Goal: Transaction & Acquisition: Purchase product/service

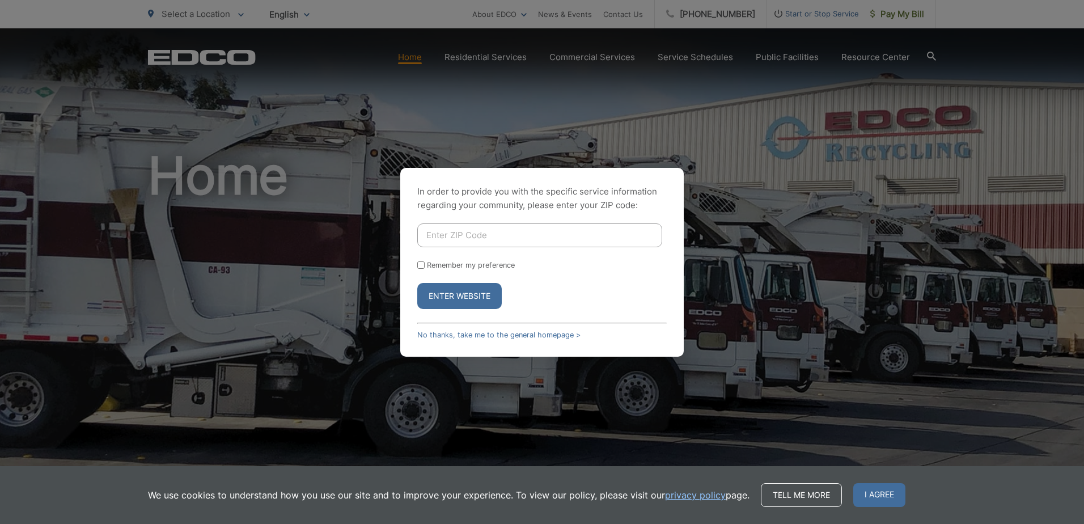
click at [440, 233] on input "Enter ZIP Code" at bounding box center [539, 235] width 245 height 24
type input "92020"
click at [451, 300] on button "Enter Website" at bounding box center [459, 296] width 85 height 26
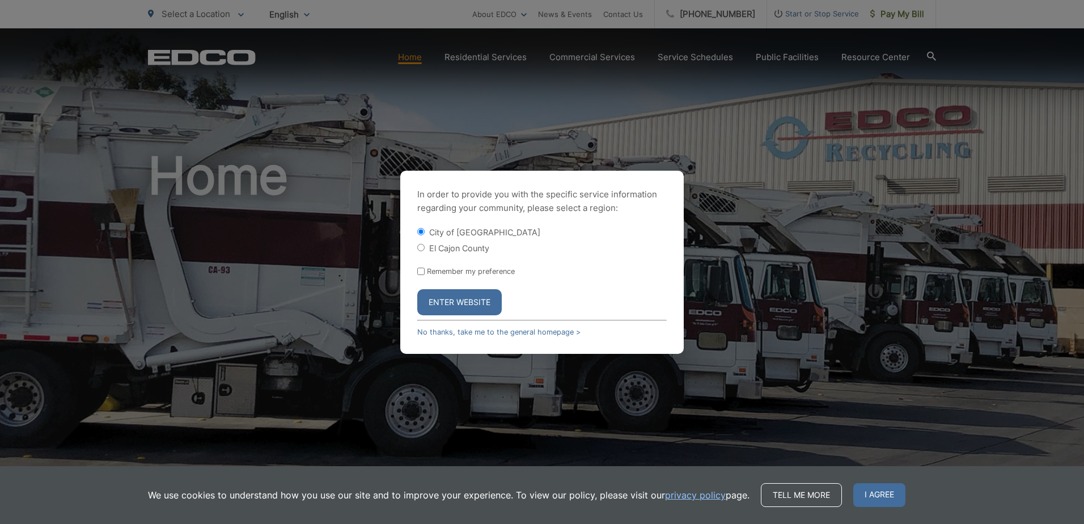
click at [456, 303] on button "Enter Website" at bounding box center [459, 302] width 85 height 26
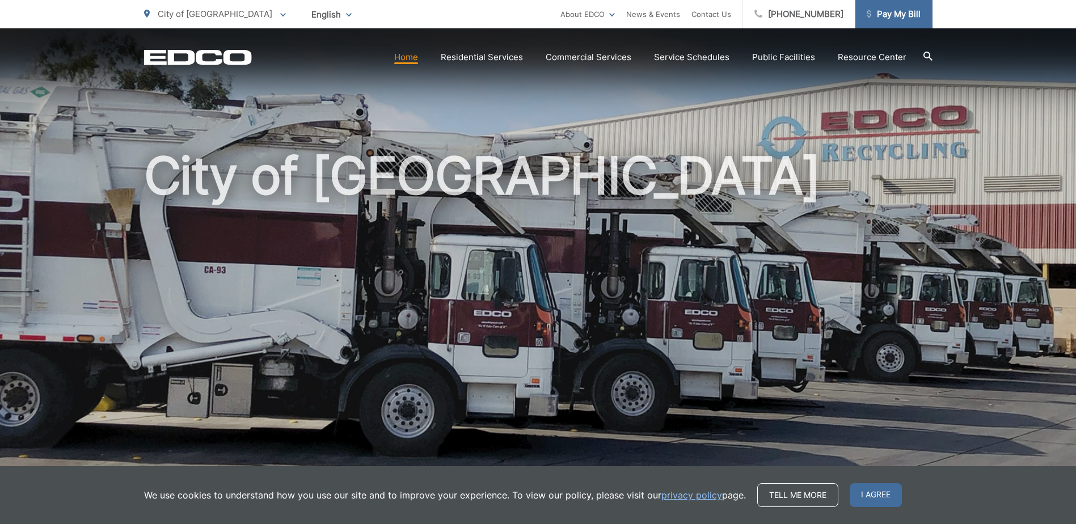
click at [890, 18] on span "Pay My Bill" at bounding box center [894, 14] width 54 height 14
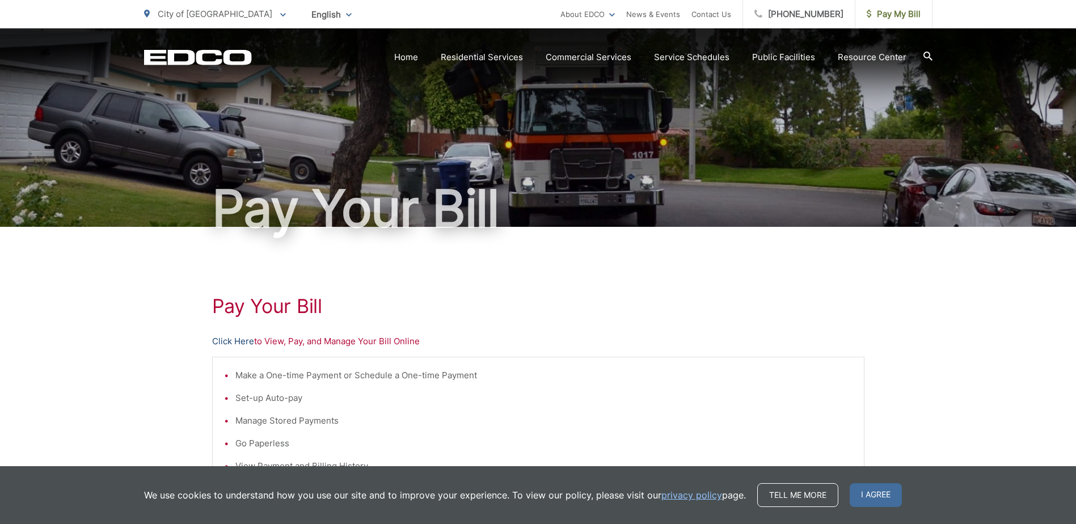
click at [240, 343] on link "Click Here" at bounding box center [233, 342] width 42 height 14
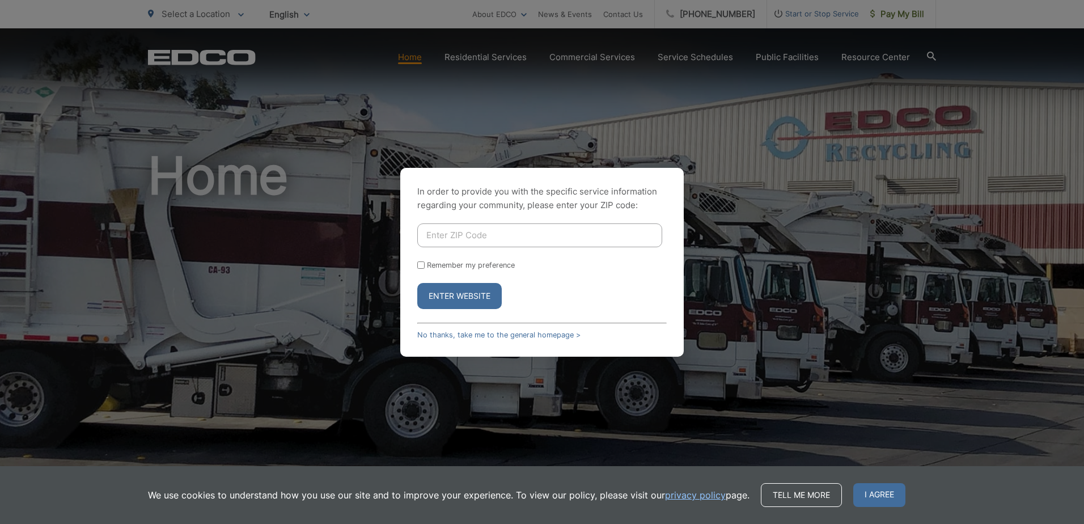
click at [438, 234] on input "Enter ZIP Code" at bounding box center [539, 235] width 245 height 24
type input "92020"
click at [447, 300] on button "Enter Website" at bounding box center [459, 296] width 85 height 26
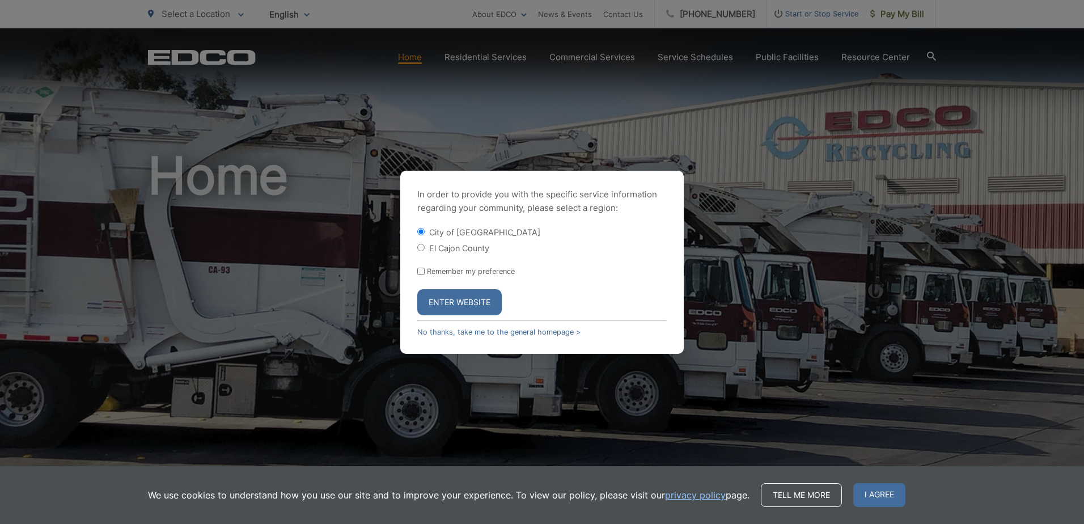
click at [451, 297] on button "Enter Website" at bounding box center [459, 302] width 85 height 26
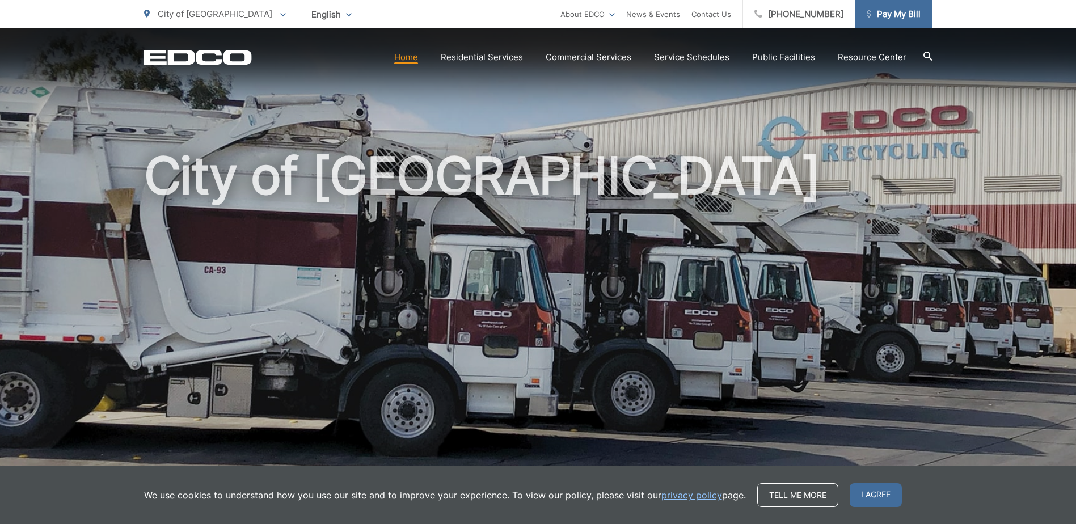
click at [898, 18] on span "Pay My Bill" at bounding box center [894, 14] width 54 height 14
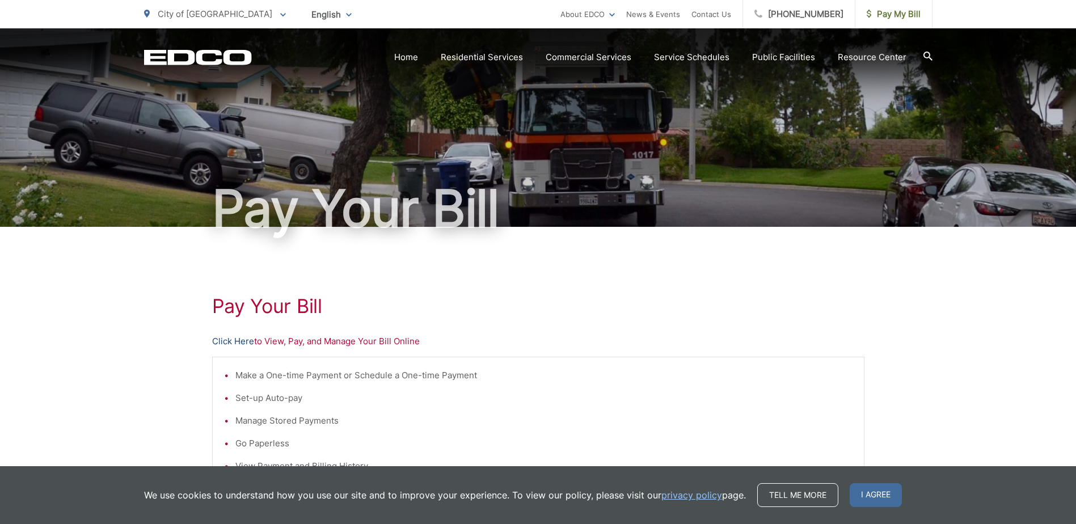
click at [228, 339] on link "Click Here" at bounding box center [233, 342] width 42 height 14
